Goal: Transaction & Acquisition: Purchase product/service

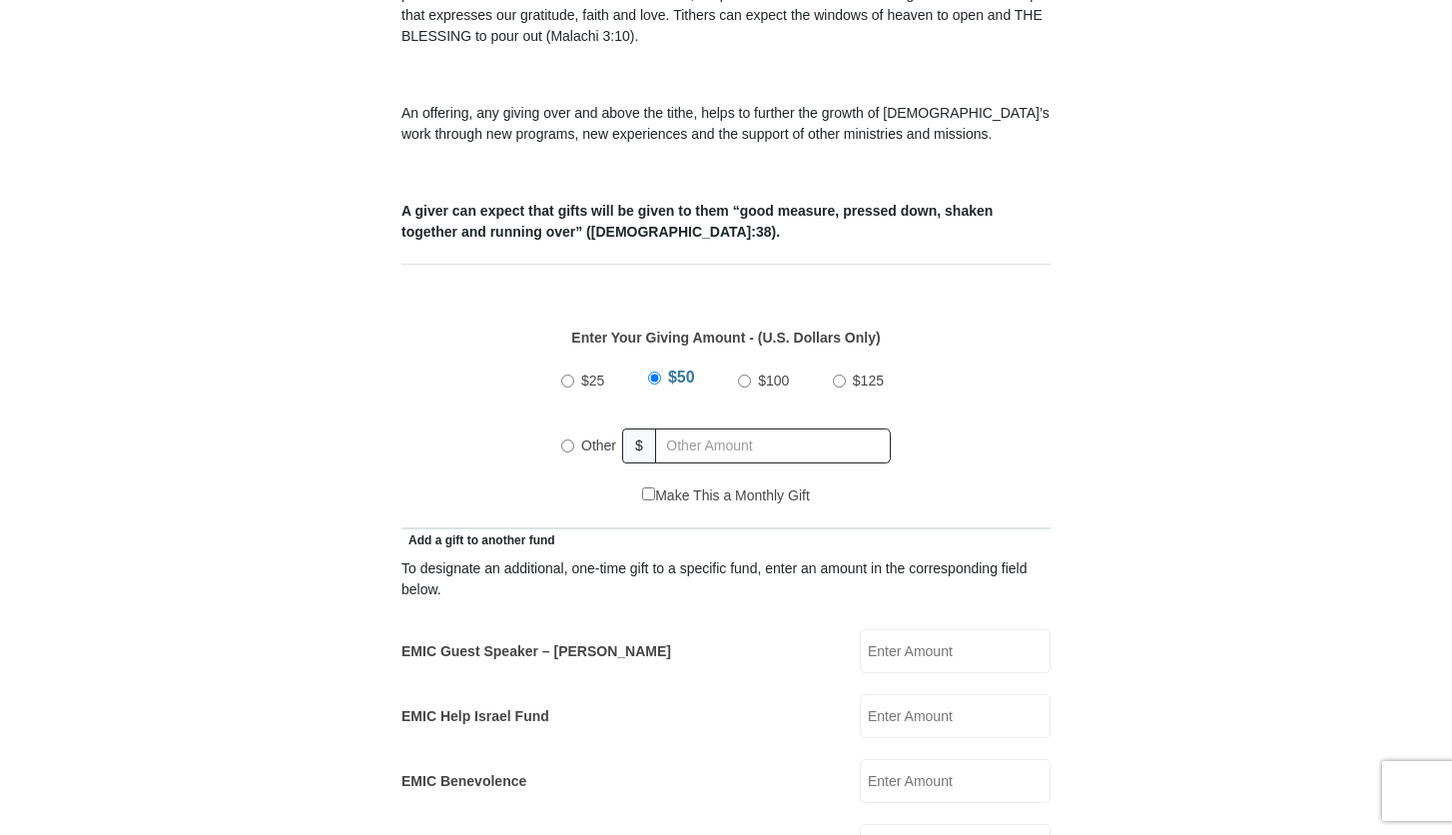
scroll to position [769, 0]
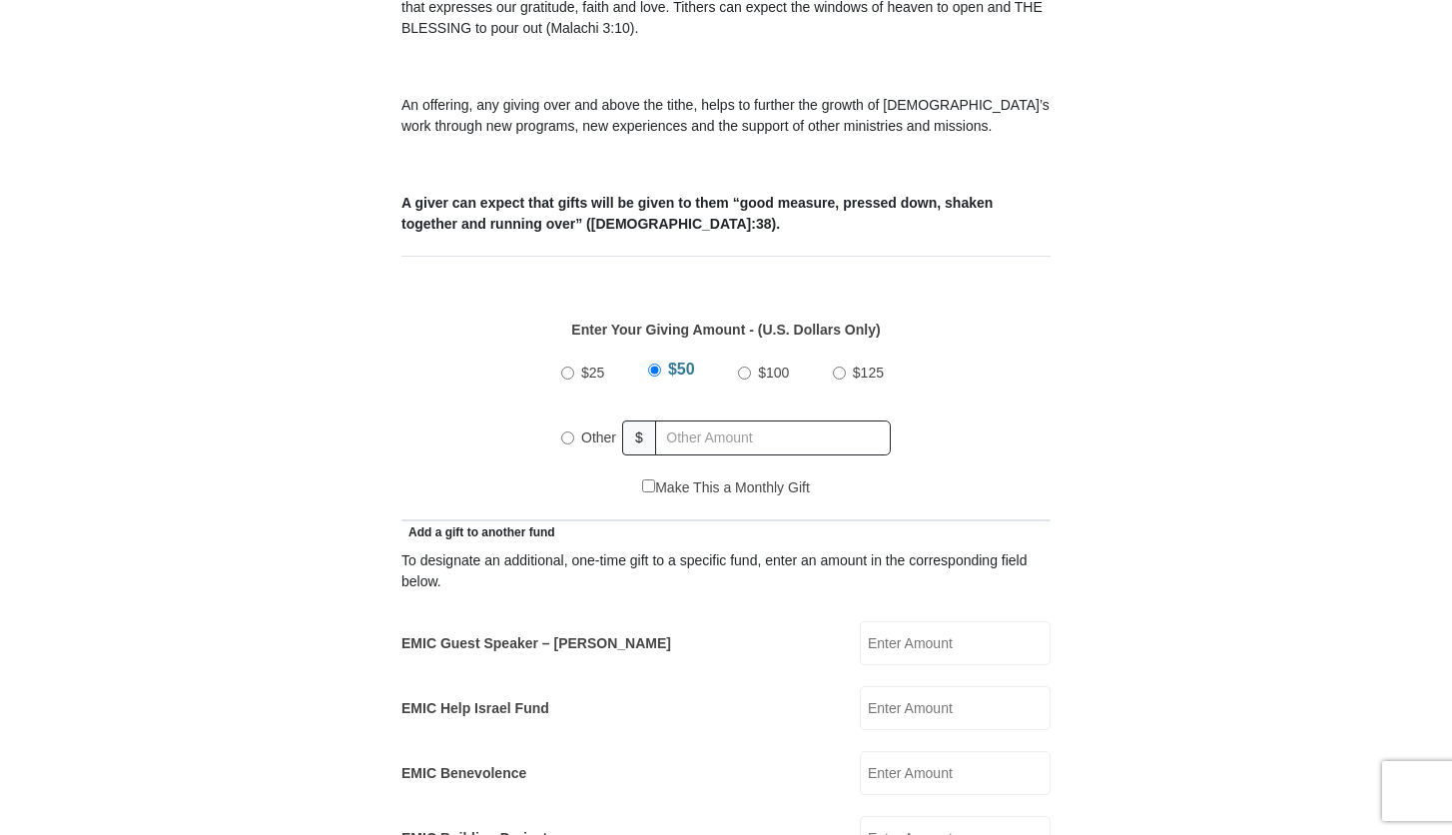
click at [565, 431] on input "Other" at bounding box center [567, 437] width 13 height 13
radio input "true"
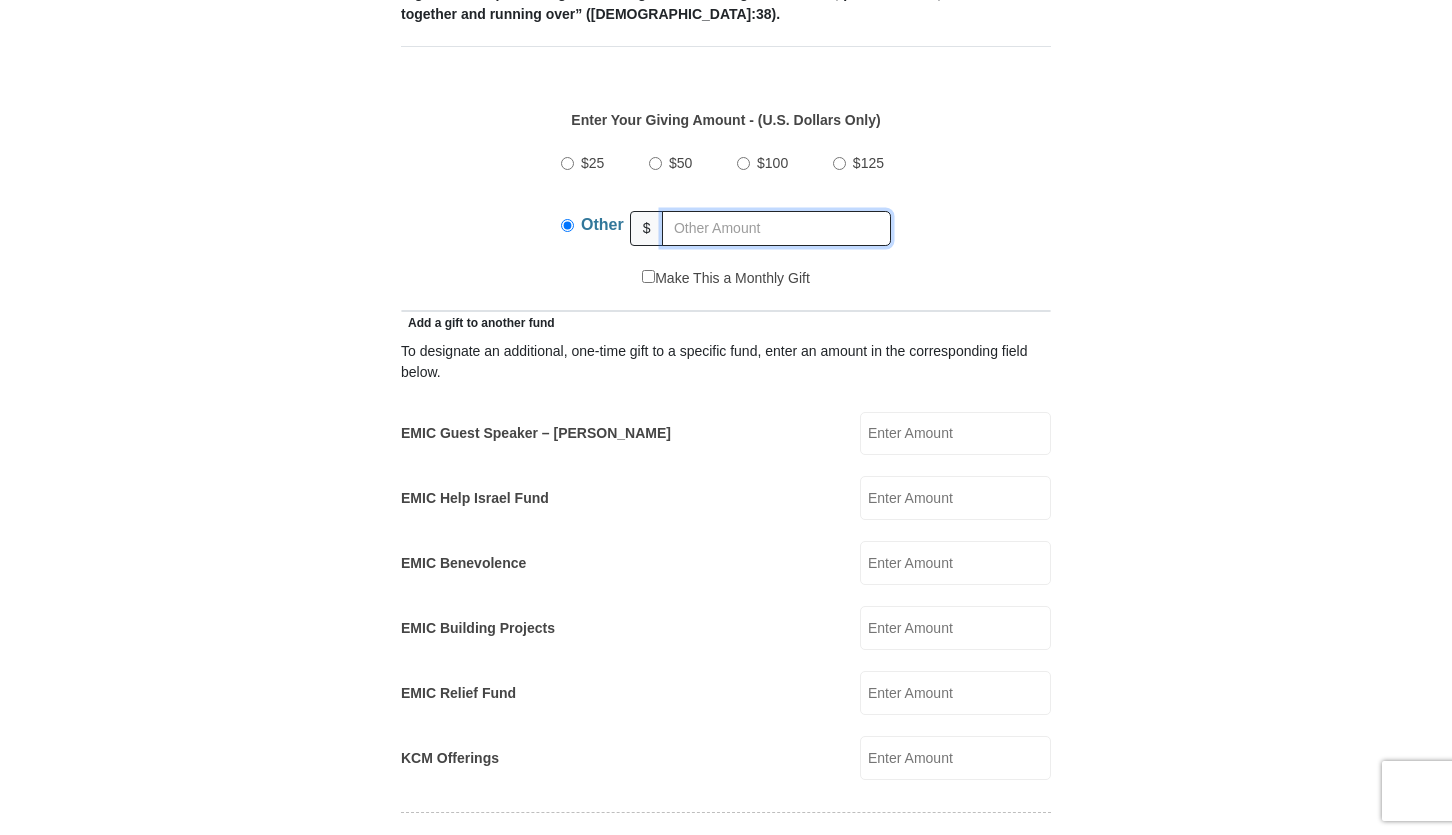
scroll to position [983, 0]
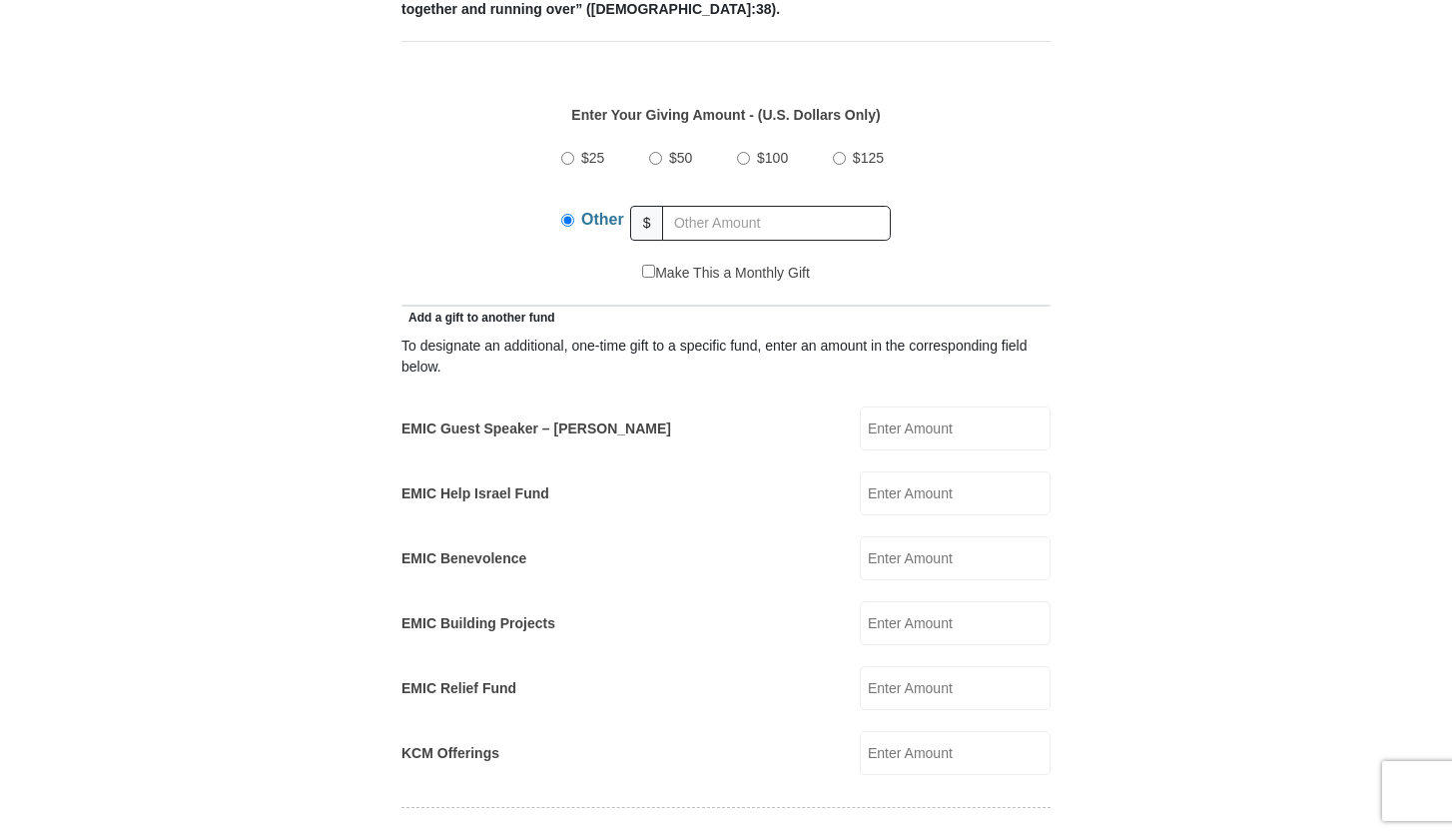
click at [932, 406] on input "EMIC Guest Speaker – [PERSON_NAME]" at bounding box center [955, 428] width 191 height 44
type input "100"
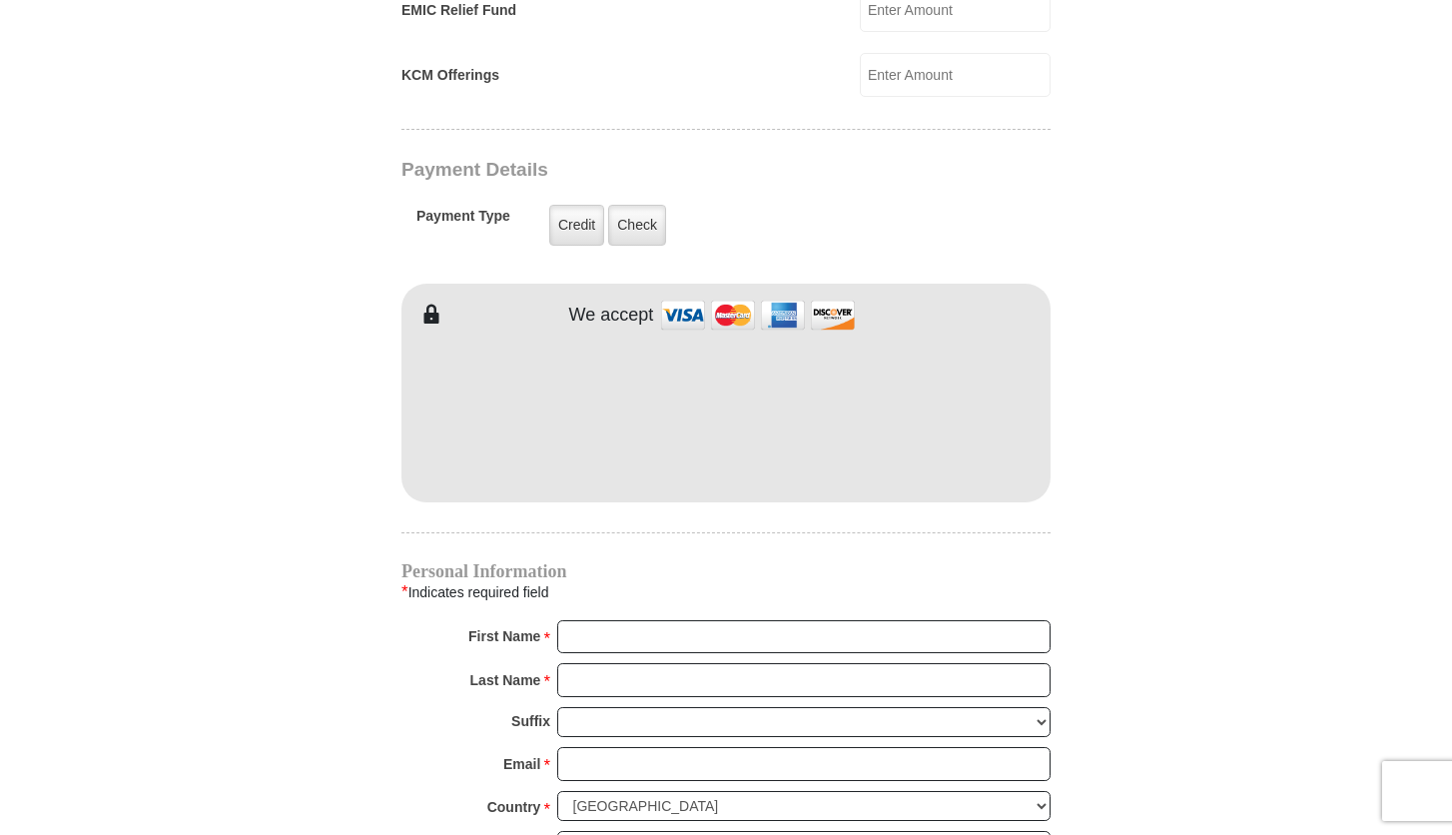
scroll to position [1662, 0]
click at [703, 619] on input "First Name *" at bounding box center [803, 636] width 493 height 34
type input "LindsayErica"
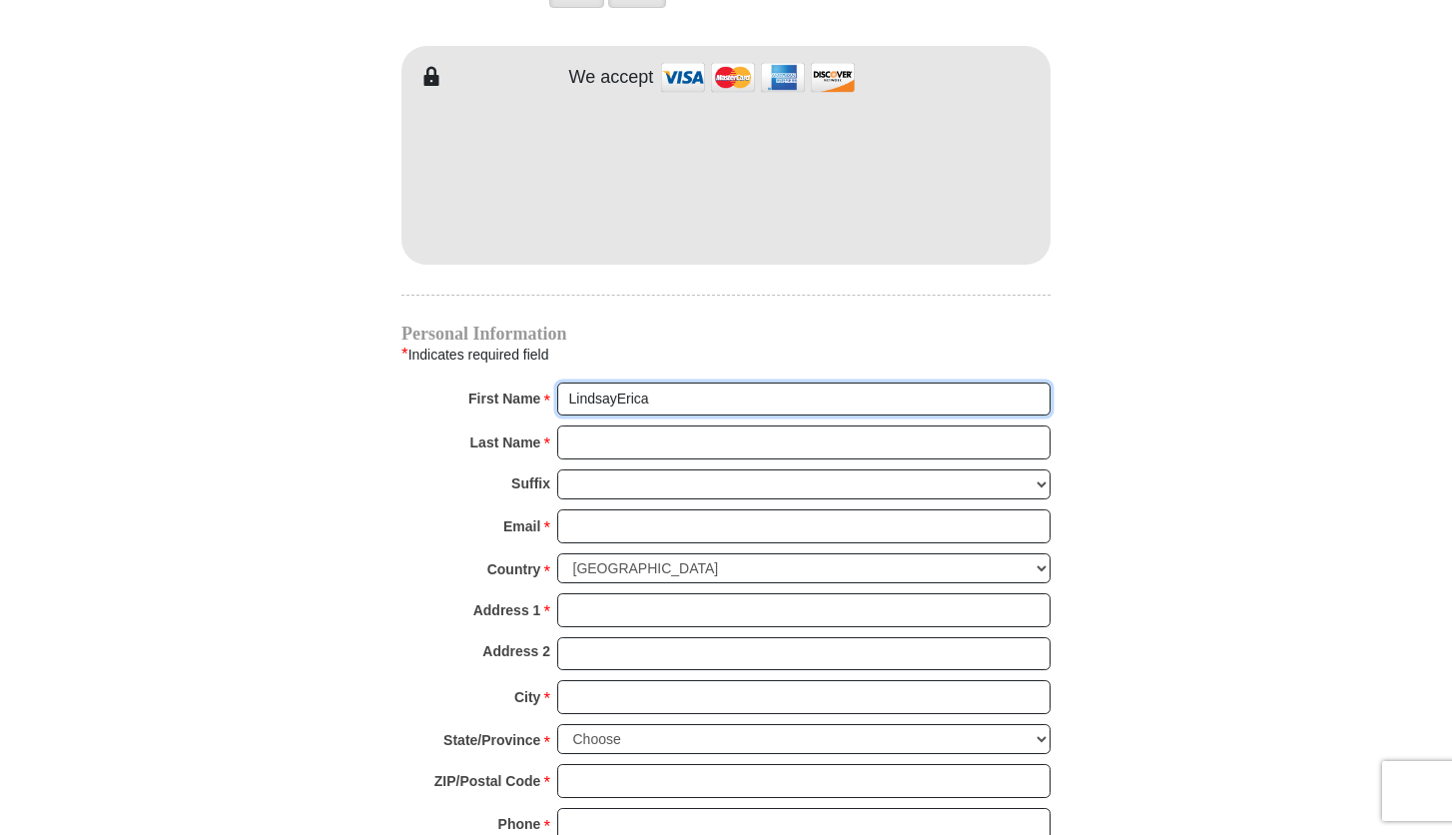
scroll to position [1905, 0]
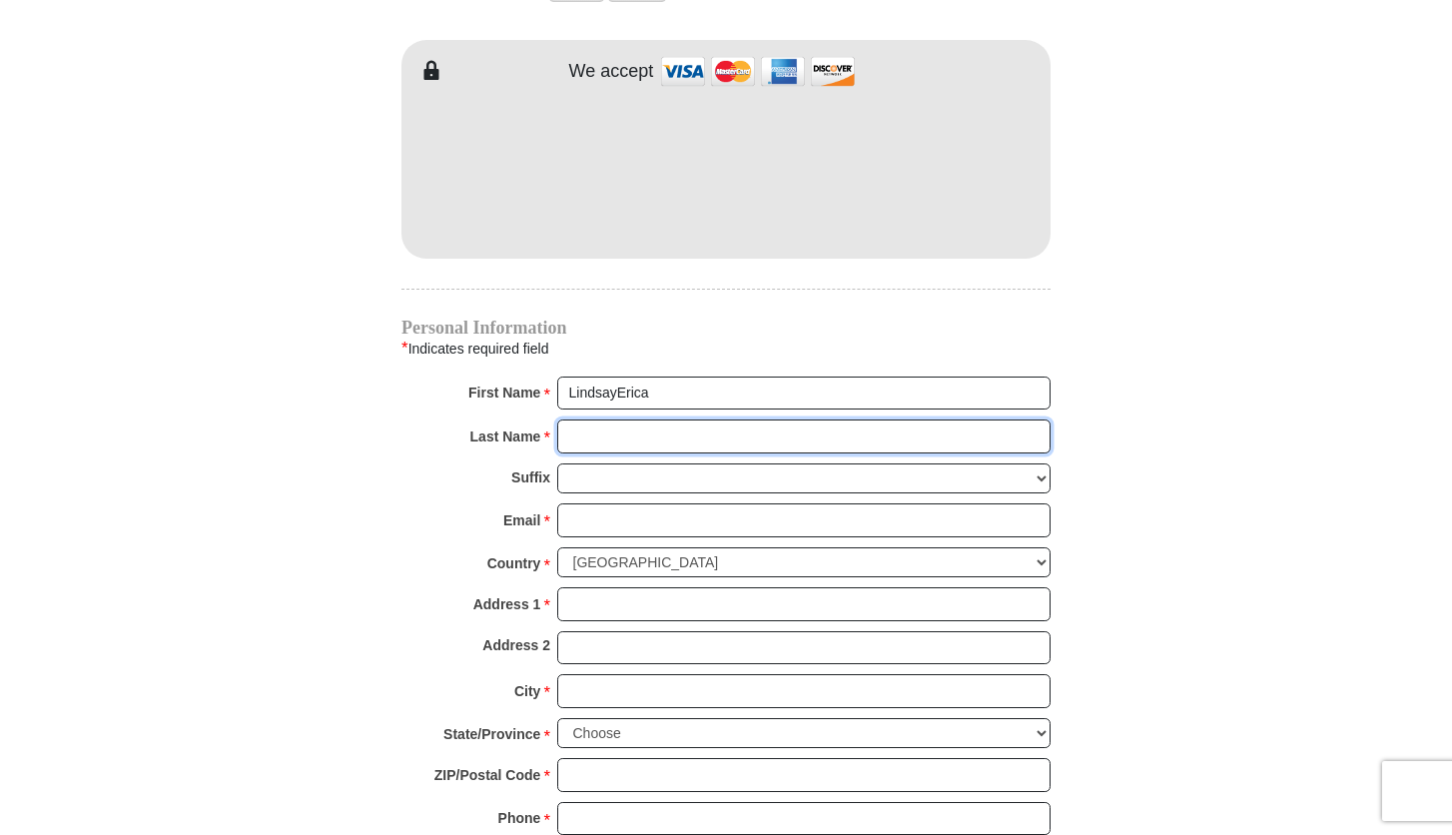
click at [914, 419] on input "Last Name *" at bounding box center [803, 436] width 493 height 34
click at [585, 419] on input "Last Name *" at bounding box center [803, 436] width 493 height 34
type input "Hassall"
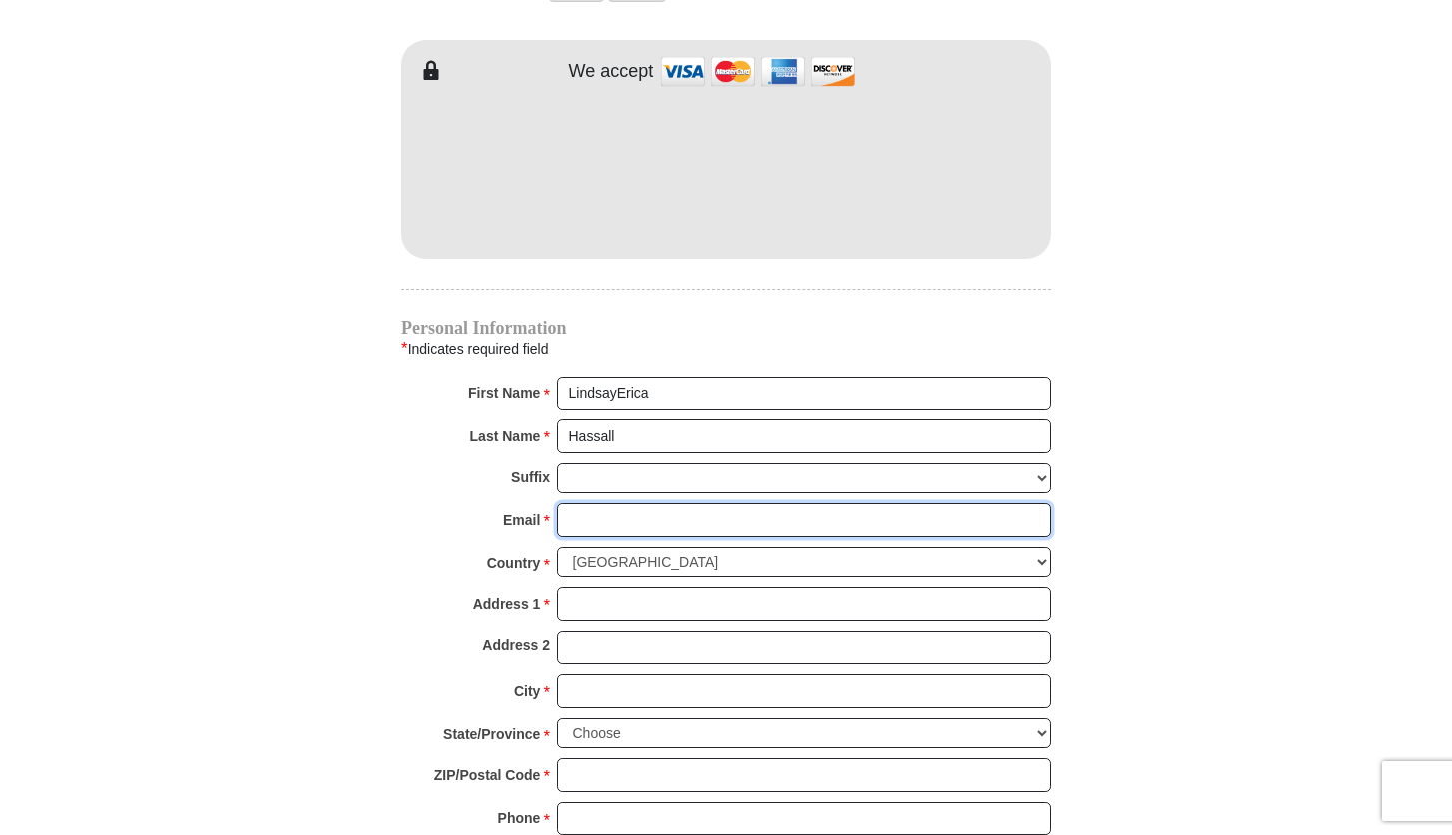
click at [642, 503] on input "Email *" at bounding box center [803, 520] width 493 height 34
type input "[PERSON_NAME][EMAIL_ADDRESS][DOMAIN_NAME]"
select select "GB"
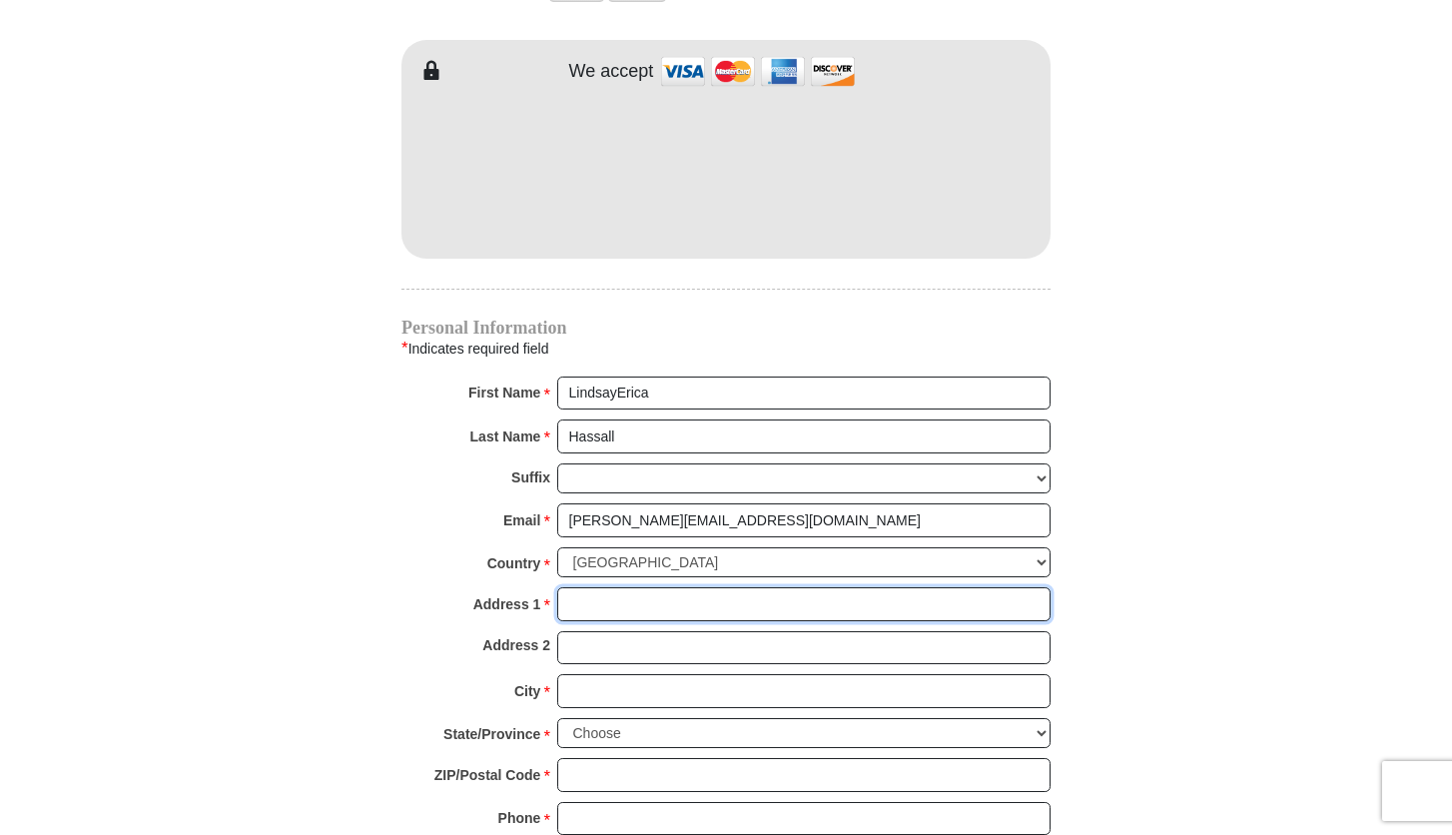
type input "[STREET_ADDRESS]"
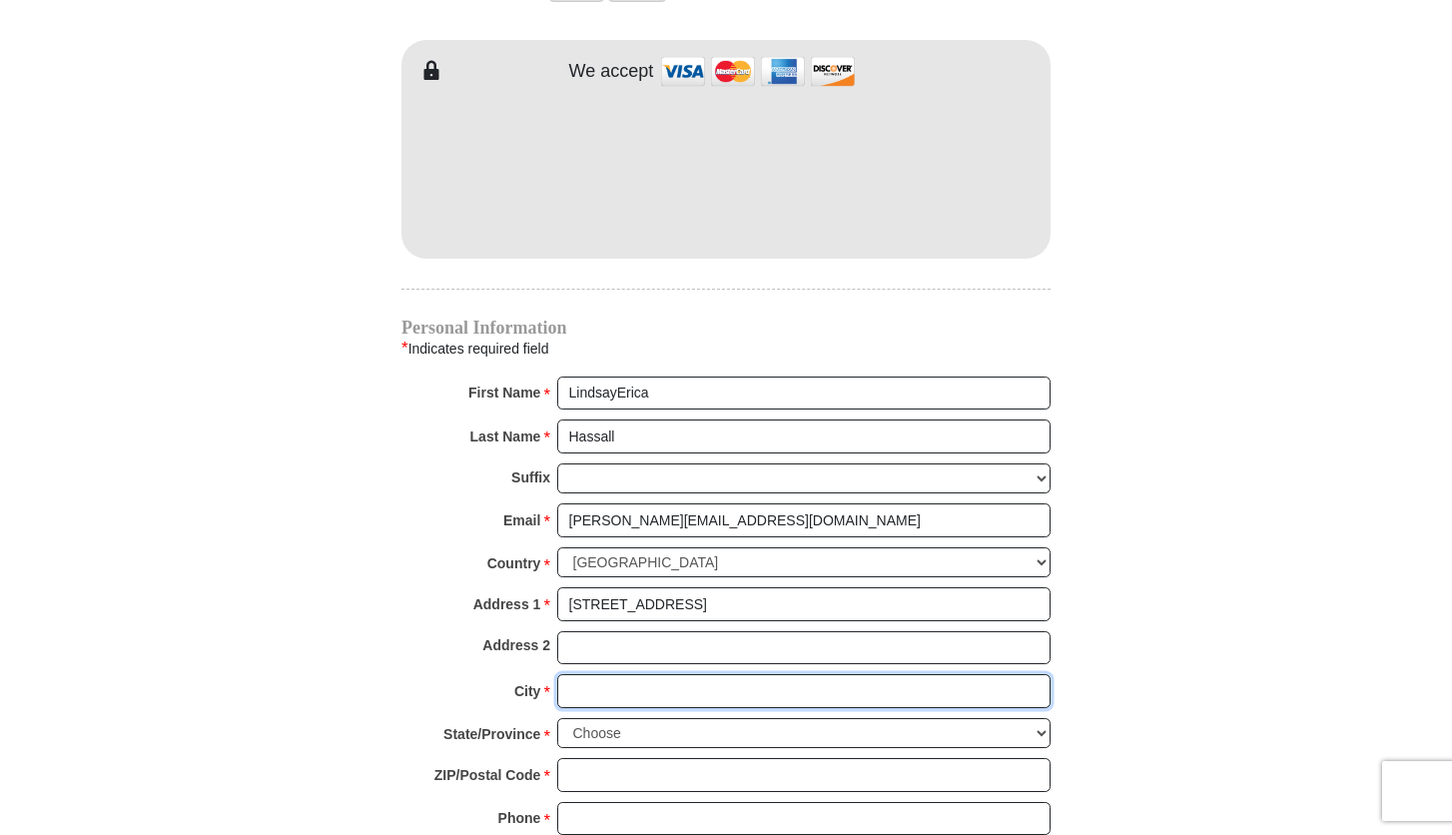
type input "LIVERPOOL"
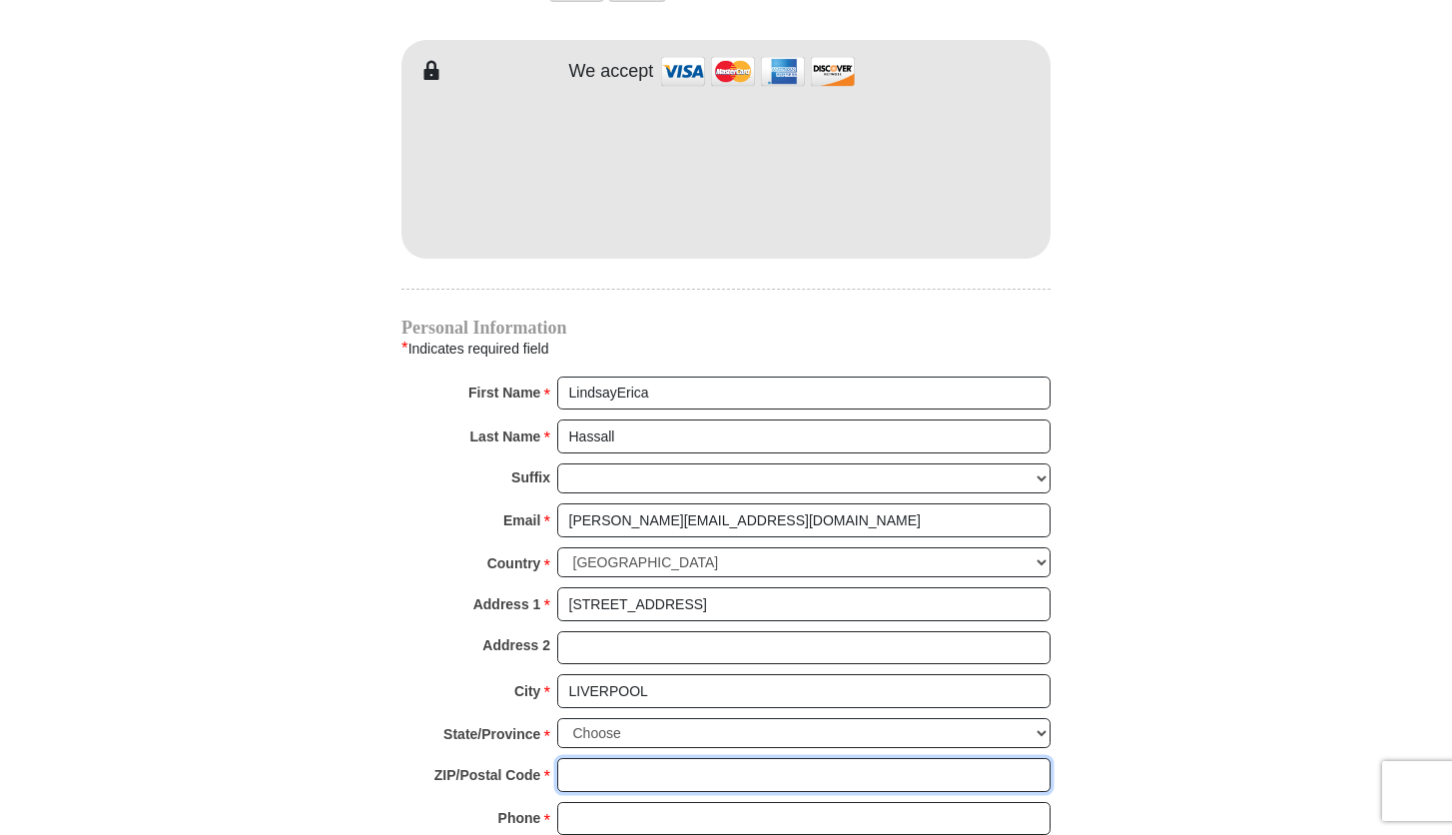
type input "L8 9SH"
type input "07947686713"
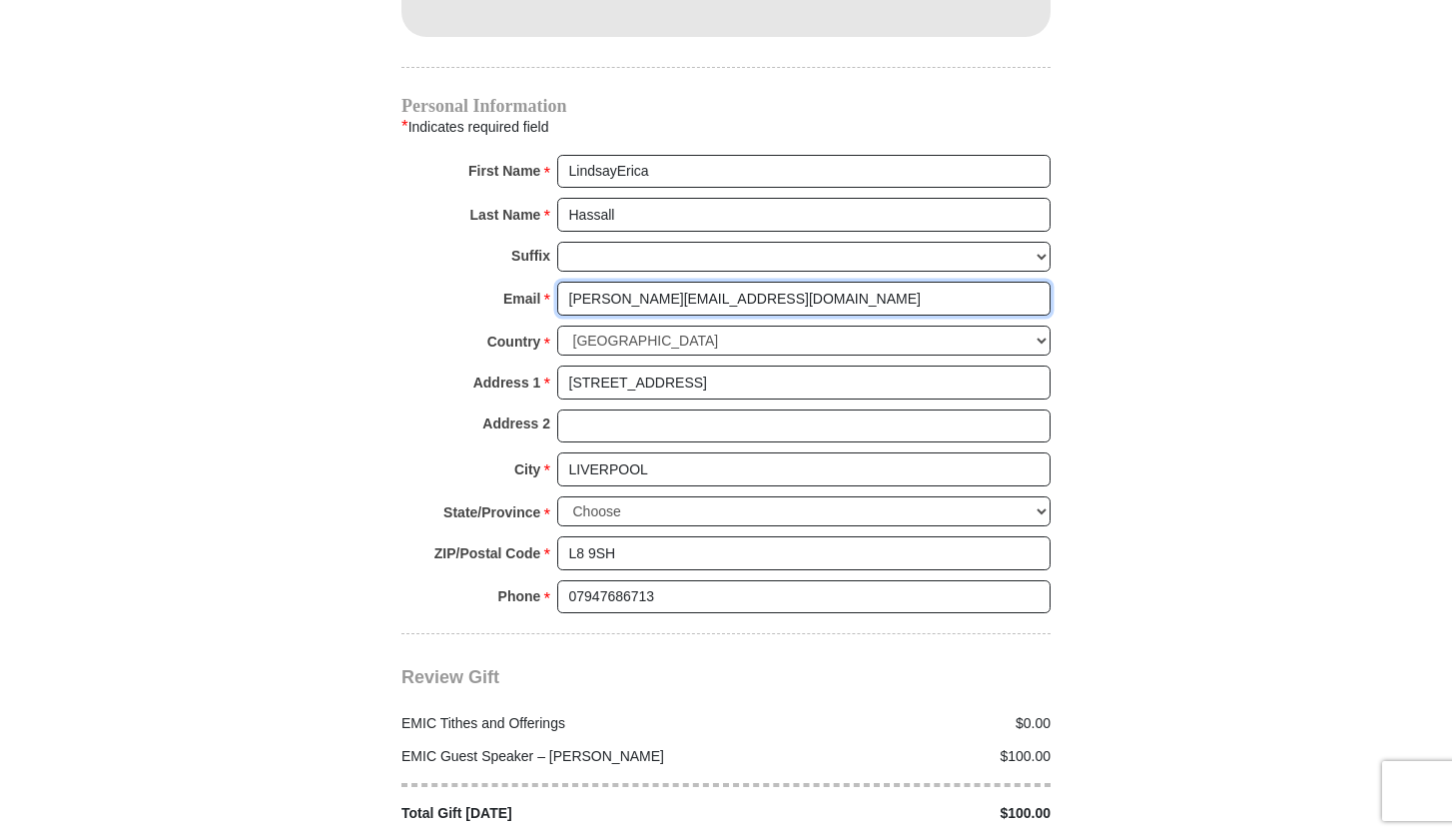
scroll to position [2155, 0]
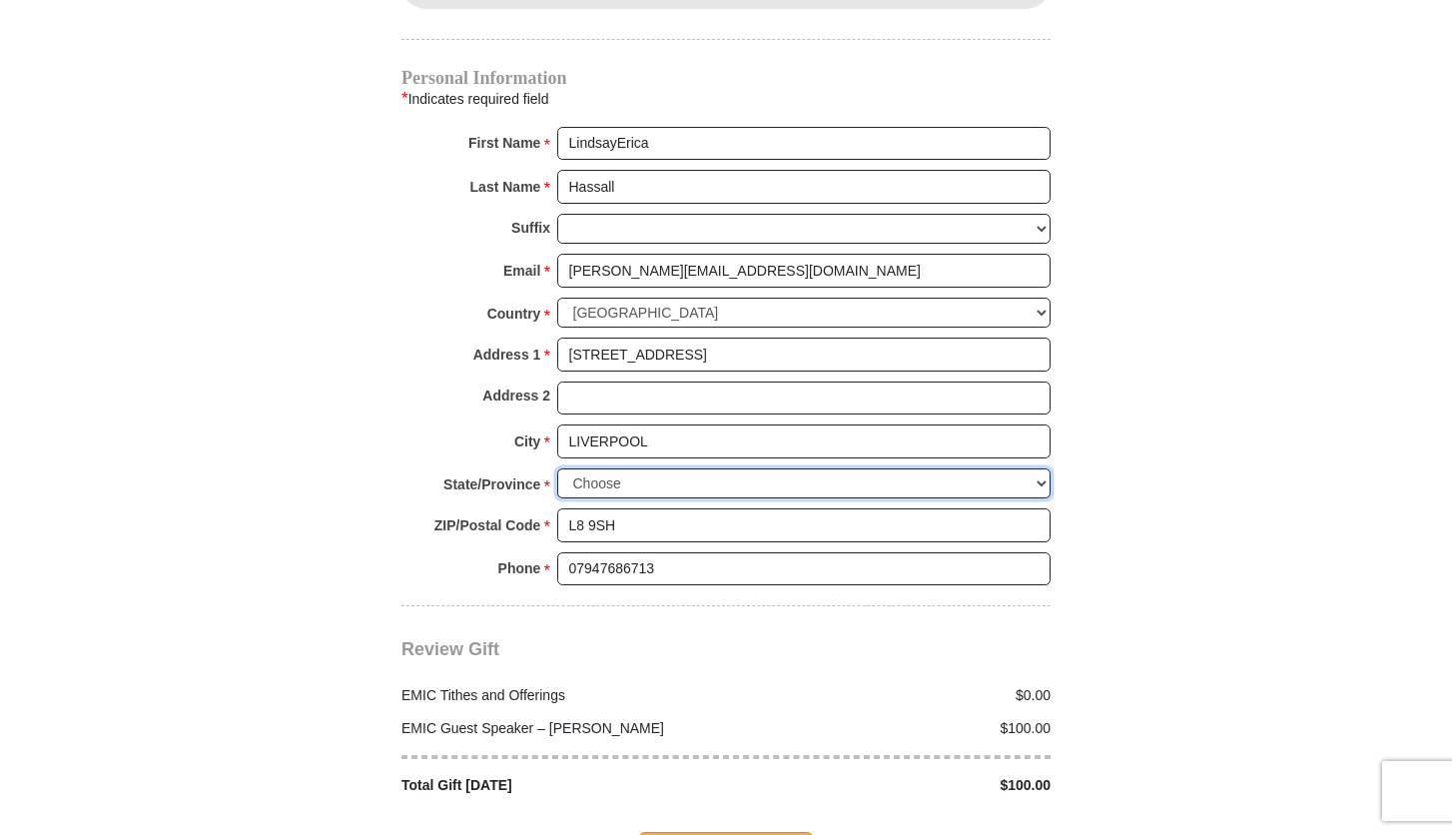
click at [767, 468] on select "Choose Antrim [GEOGRAPHIC_DATA] [GEOGRAPHIC_DATA] [GEOGRAPHIC_DATA] [GEOGRAPHIC…" at bounding box center [803, 483] width 493 height 31
select select "MERSYD"
click at [557, 468] on select "Choose Antrim [GEOGRAPHIC_DATA] [GEOGRAPHIC_DATA] [GEOGRAPHIC_DATA] [GEOGRAPHIC…" at bounding box center [803, 483] width 493 height 31
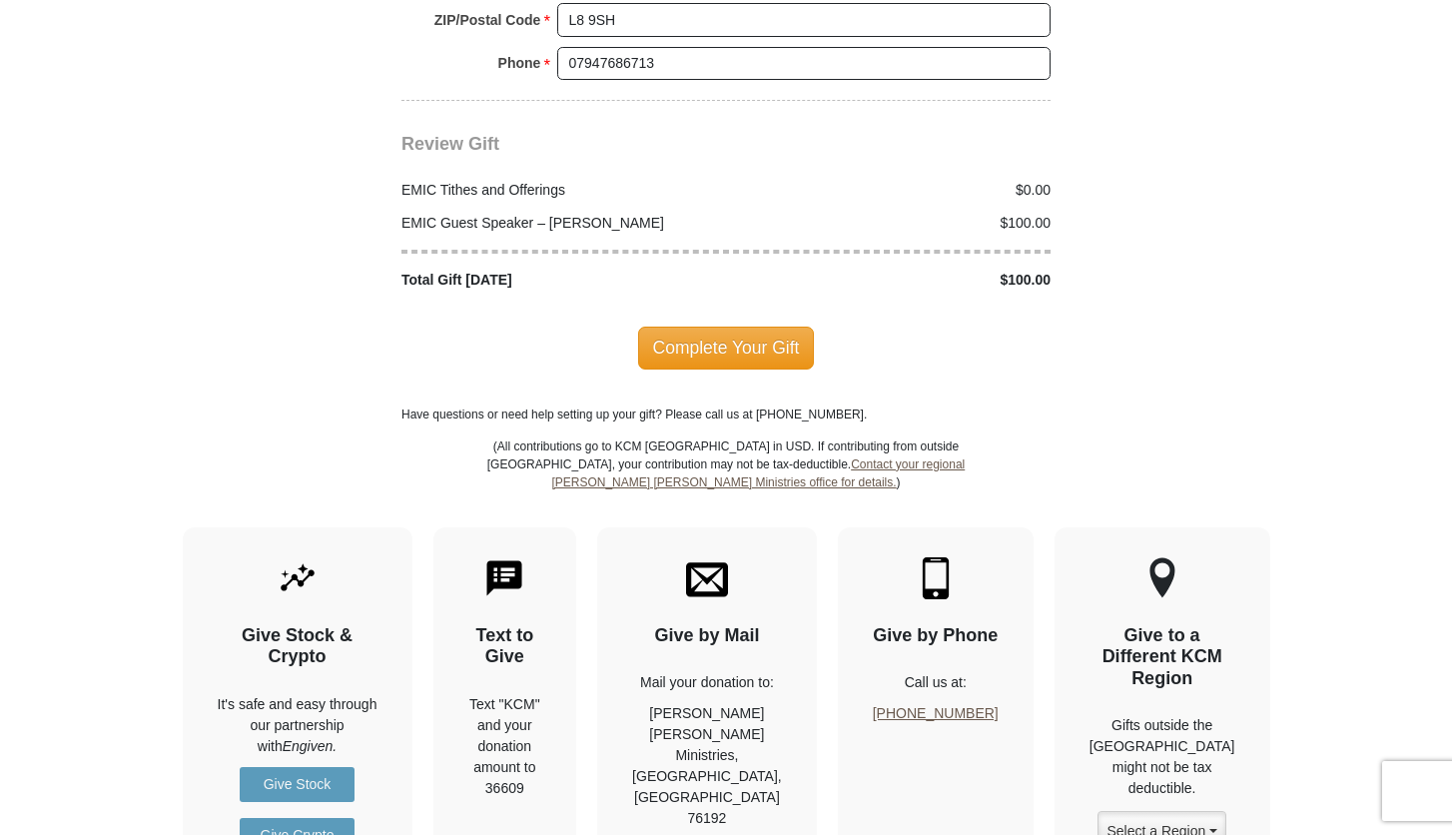
scroll to position [2661, 0]
click at [777, 326] on span "Complete Your Gift" at bounding box center [726, 347] width 177 height 42
